Goal: Navigation & Orientation: Find specific page/section

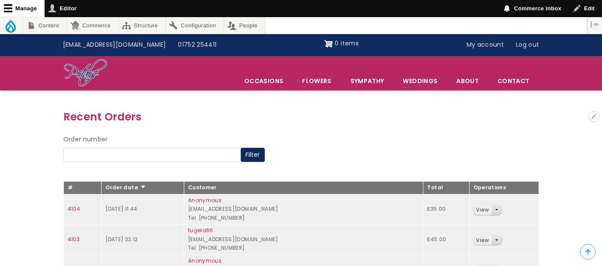
scroll to position [48, 0]
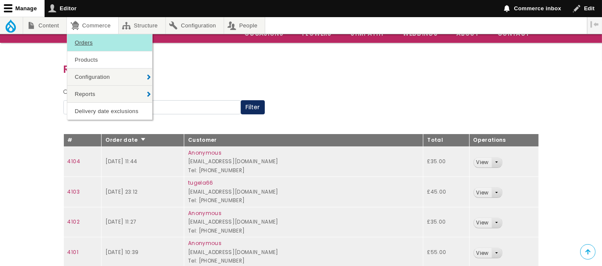
click at [91, 41] on link "Orders" at bounding box center [109, 42] width 85 height 17
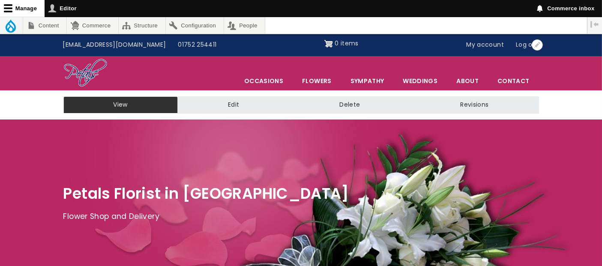
click at [487, 45] on link "My account" at bounding box center [486, 45] width 50 height 16
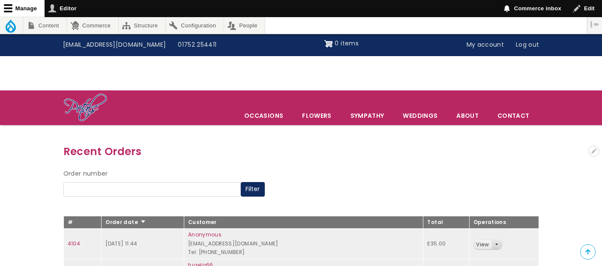
scroll to position [129, 0]
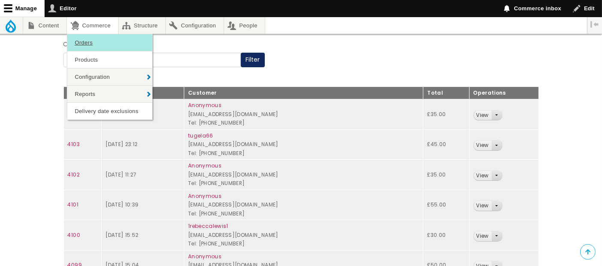
click at [89, 46] on link "Orders" at bounding box center [109, 42] width 85 height 17
